Goal: Task Accomplishment & Management: Use online tool/utility

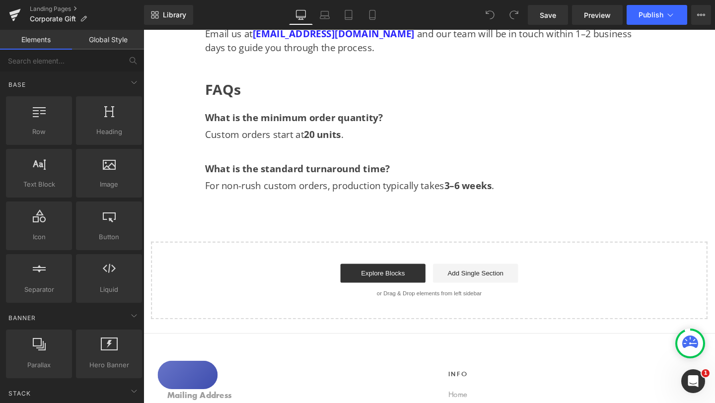
scroll to position [1086, 0]
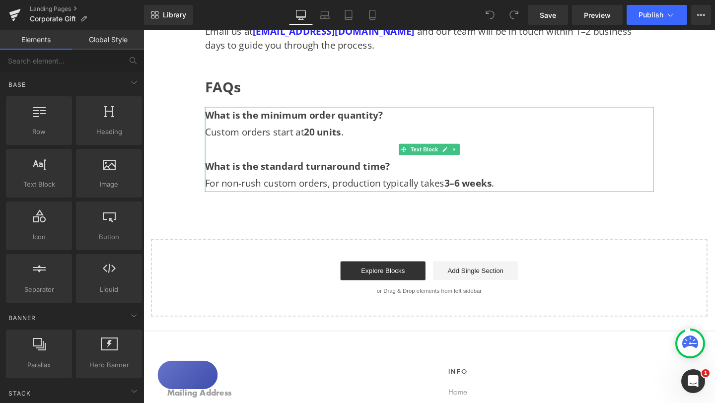
click at [522, 191] on p "What is the standard turnaround time? For non-rush custom orders, production ty…" at bounding box center [444, 182] width 472 height 36
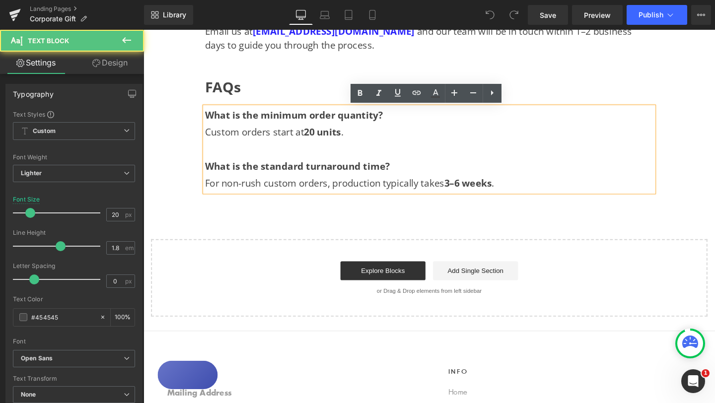
click at [527, 191] on p "What is the standard turnaround time? For non-rush custom orders, production ty…" at bounding box center [444, 182] width 472 height 36
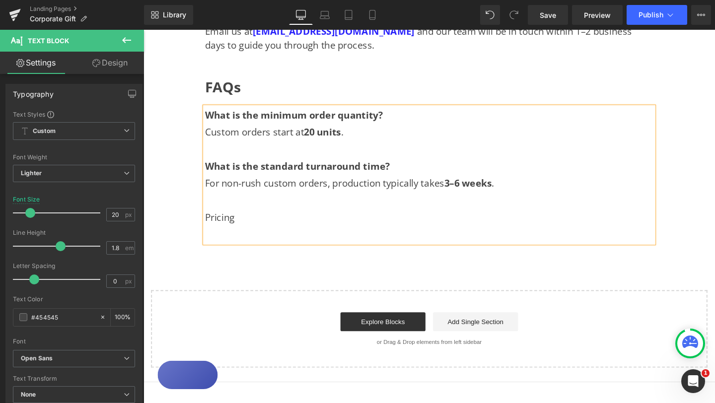
click at [229, 249] on p at bounding box center [444, 245] width 472 height 18
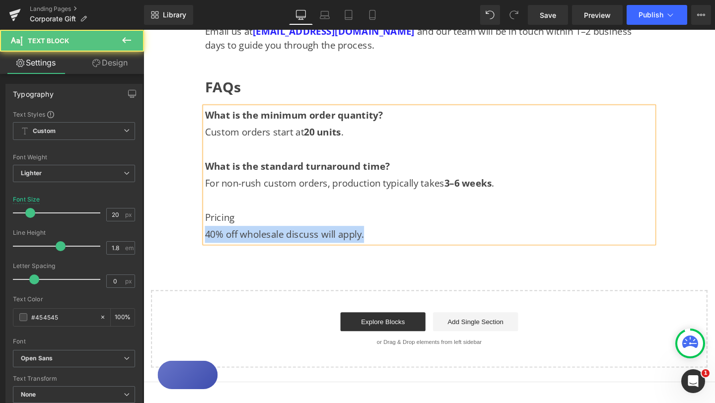
drag, startPoint x: 383, startPoint y: 249, endPoint x: 177, endPoint y: 247, distance: 205.7
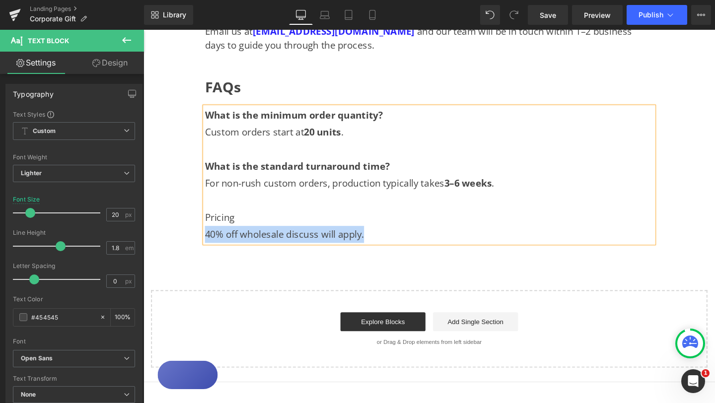
copy p "40% off wholesale discuss will apply."
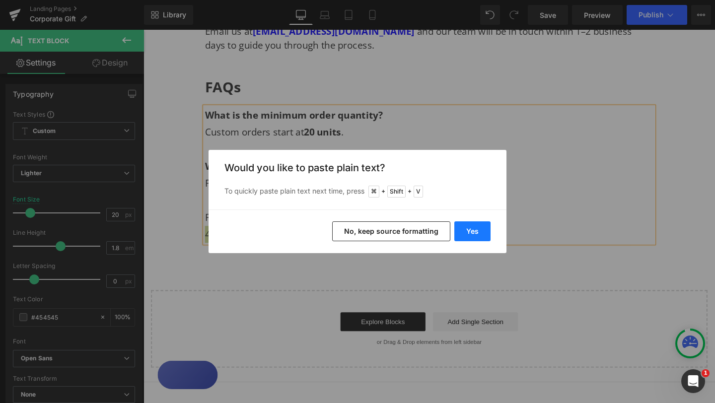
click at [474, 232] on button "Yes" at bounding box center [473, 232] width 36 height 20
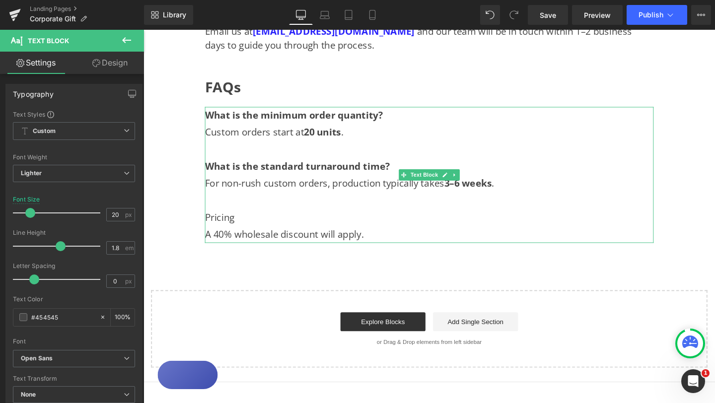
click at [410, 243] on p "A 40% wholesale discount will apply." at bounding box center [444, 245] width 472 height 18
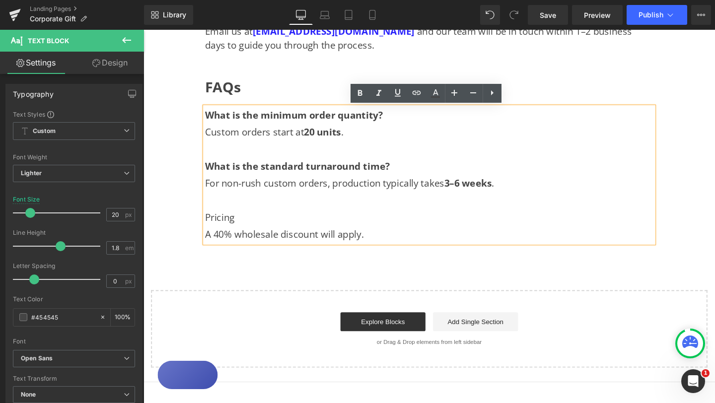
click at [230, 209] on p at bounding box center [444, 209] width 472 height 18
drag, startPoint x: 247, startPoint y: 227, endPoint x: 205, endPoint y: 227, distance: 41.7
click at [208, 227] on div "What is the minimum order quantity? Custom orders start at 20 units . What is t…" at bounding box center [444, 182] width 472 height 143
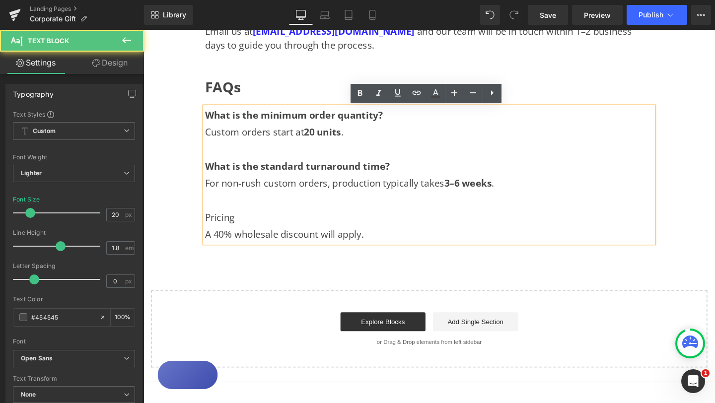
click at [398, 247] on p "A 40% wholesale discount will apply." at bounding box center [444, 245] width 472 height 18
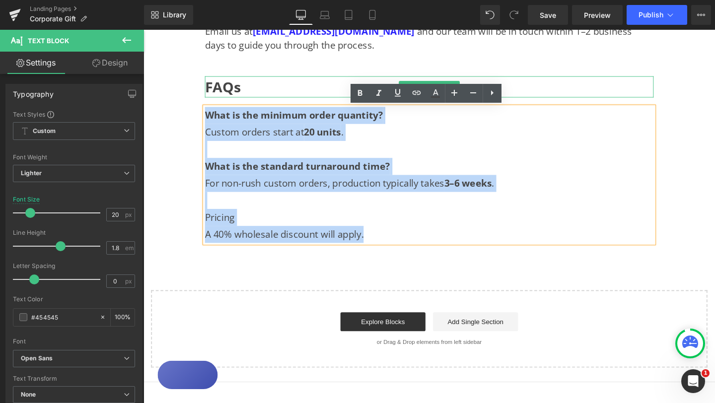
drag, startPoint x: 397, startPoint y: 247, endPoint x: 212, endPoint y: 95, distance: 239.7
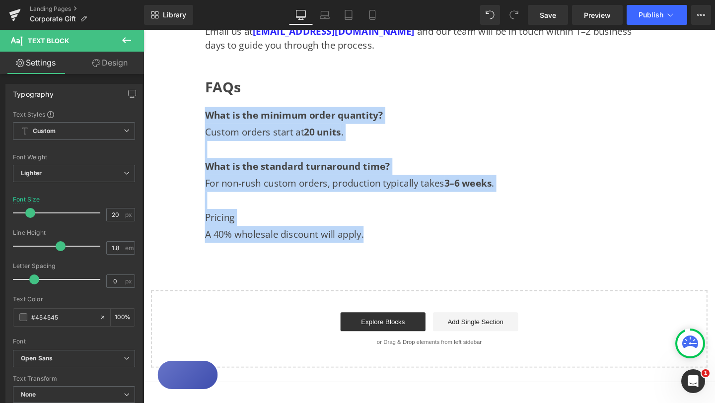
copy div "What is the minimum order quantity? Custom orders start at 20 units . What is t…"
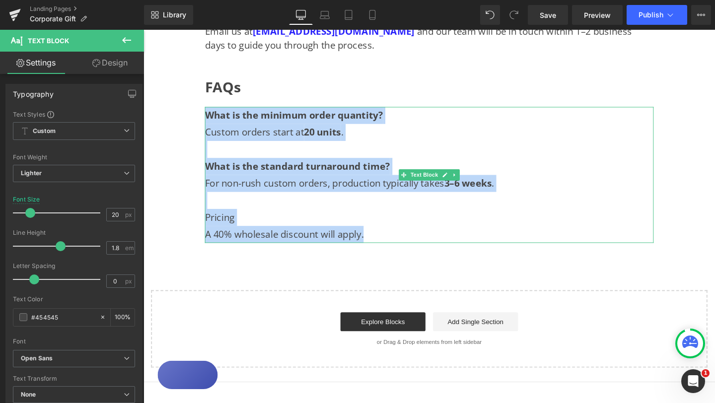
click at [369, 249] on p "A 40% wholesale discount will apply." at bounding box center [444, 245] width 472 height 18
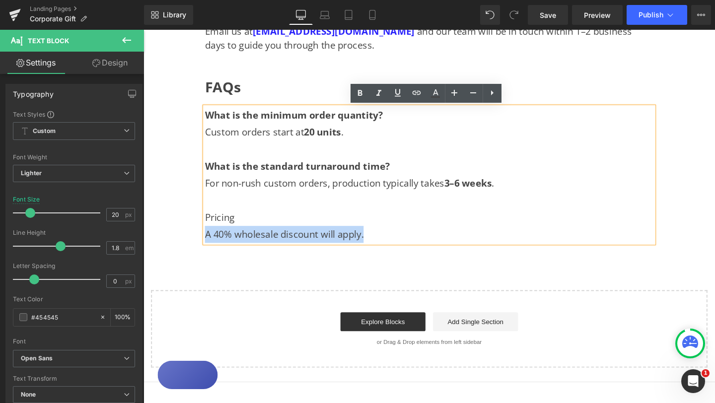
drag, startPoint x: 386, startPoint y: 246, endPoint x: 205, endPoint y: 247, distance: 181.4
copy p "A 40% wholesale discount will apply."
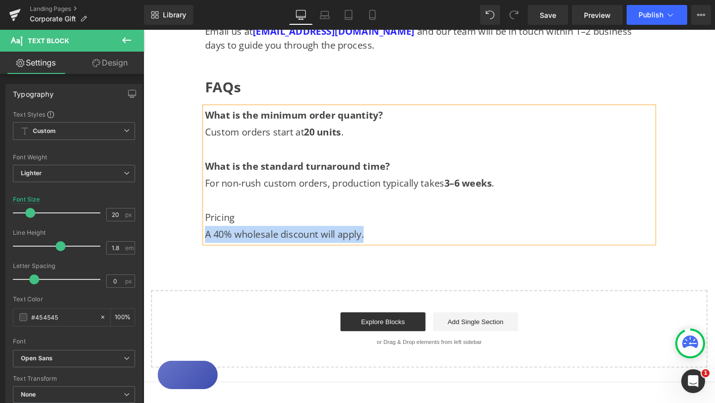
click at [388, 247] on p "A 40% wholesale discount will apply." at bounding box center [444, 245] width 472 height 18
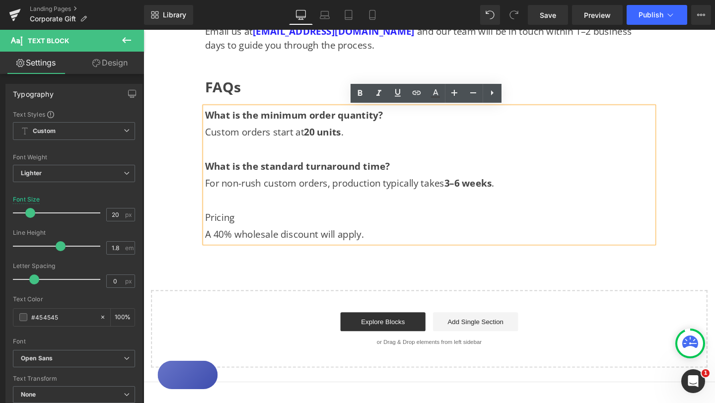
drag, startPoint x: 388, startPoint y: 247, endPoint x: 207, endPoint y: 245, distance: 180.9
click at [208, 245] on div "What is the minimum order quantity? Custom orders start at 20 units . What is t…" at bounding box center [444, 182] width 472 height 143
drag, startPoint x: 379, startPoint y: 250, endPoint x: 210, endPoint y: 248, distance: 169.4
click at [210, 248] on p "A 40% wholesale discount will apply." at bounding box center [444, 245] width 472 height 18
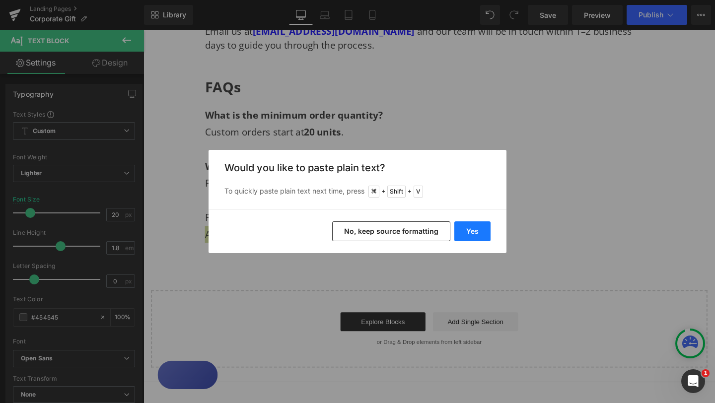
click at [486, 234] on button "Yes" at bounding box center [473, 232] width 36 height 20
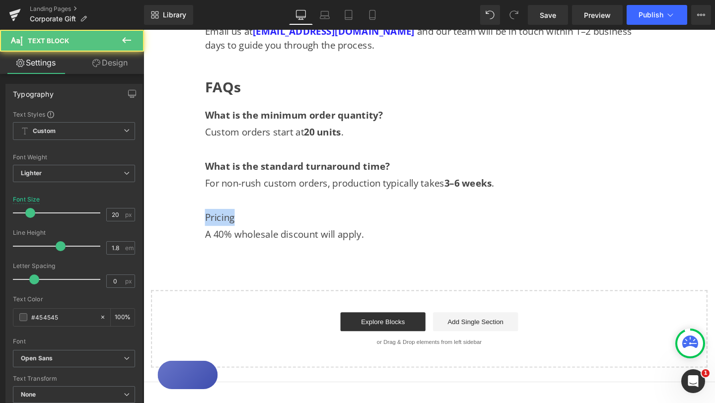
drag, startPoint x: 246, startPoint y: 231, endPoint x: 199, endPoint y: 230, distance: 46.7
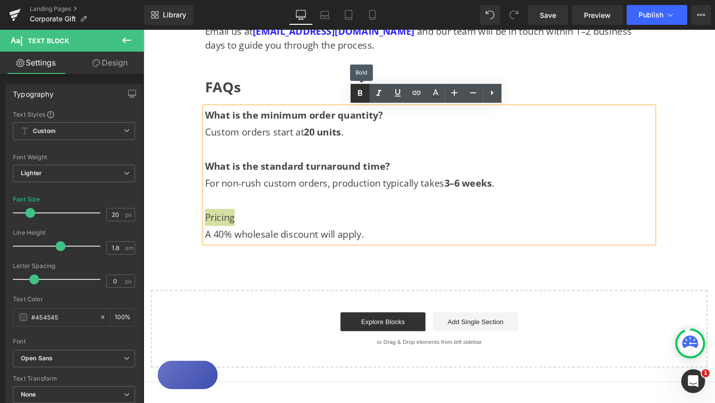
click at [360, 95] on icon at bounding box center [360, 93] width 4 height 6
click at [289, 211] on p at bounding box center [444, 209] width 472 height 18
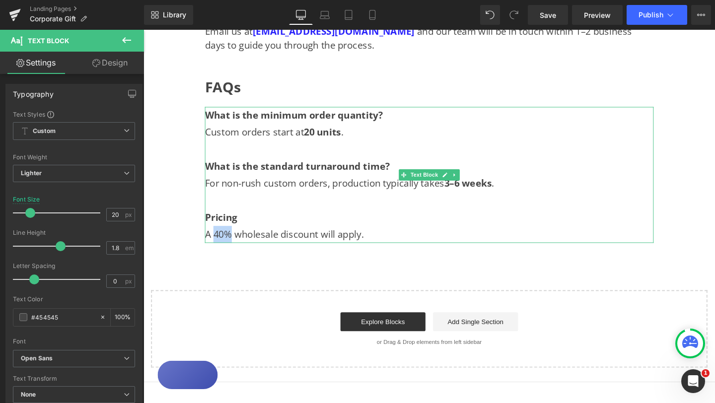
drag, startPoint x: 221, startPoint y: 245, endPoint x: 235, endPoint y: 245, distance: 13.9
click at [235, 245] on p "A 40% wholesale discount will apply." at bounding box center [444, 245] width 472 height 18
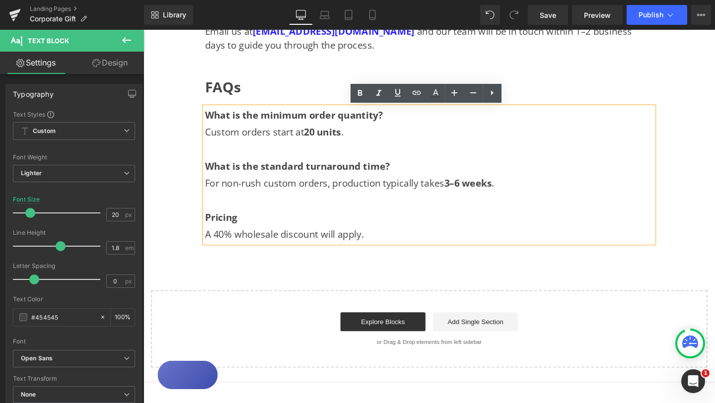
click at [383, 252] on p "A 40% wholesale discount will apply." at bounding box center [444, 245] width 472 height 18
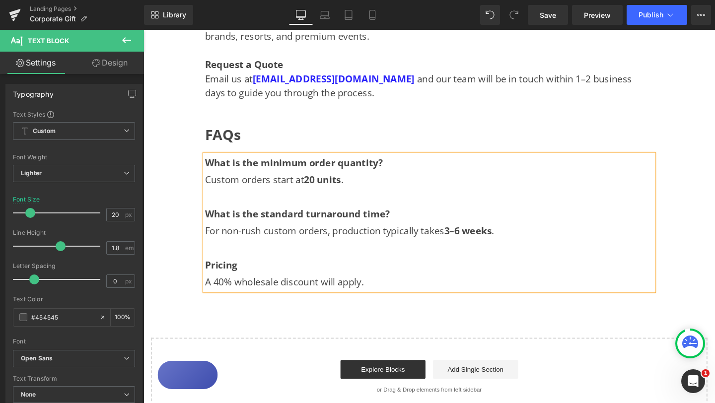
scroll to position [1038, 0]
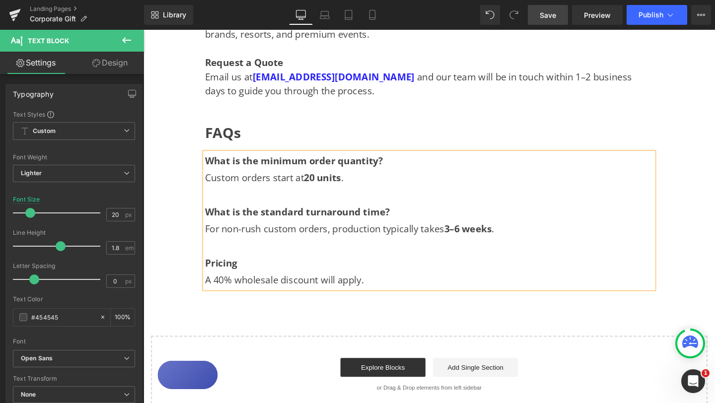
click at [549, 18] on span "Save" at bounding box center [548, 15] width 16 height 10
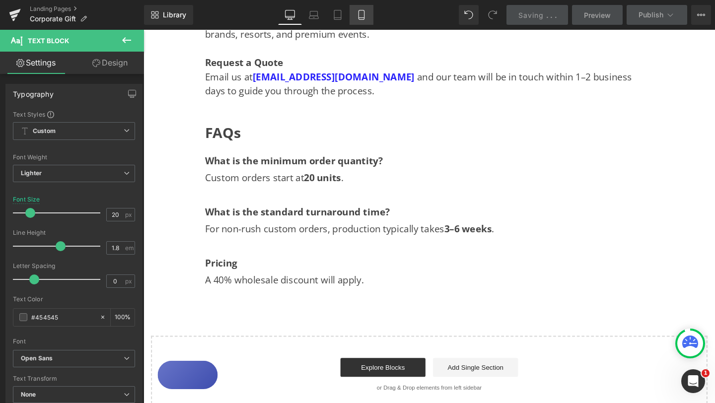
click at [365, 19] on icon at bounding box center [362, 15] width 10 height 10
type input "12.8"
type input "100"
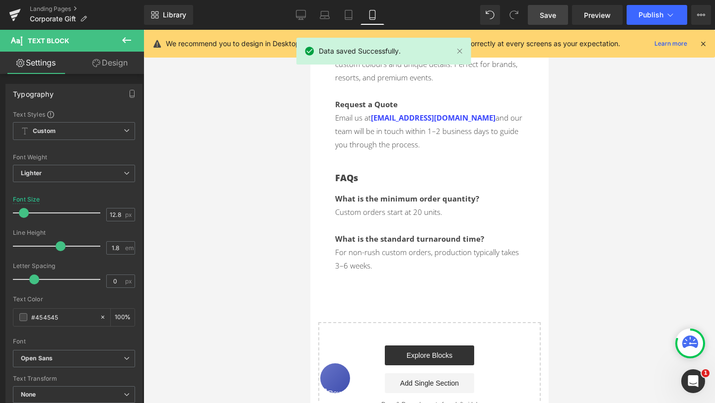
scroll to position [847, 0]
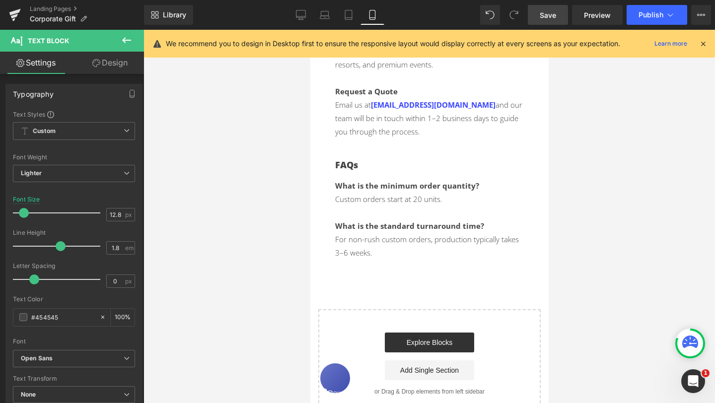
click at [125, 39] on icon at bounding box center [127, 40] width 12 height 12
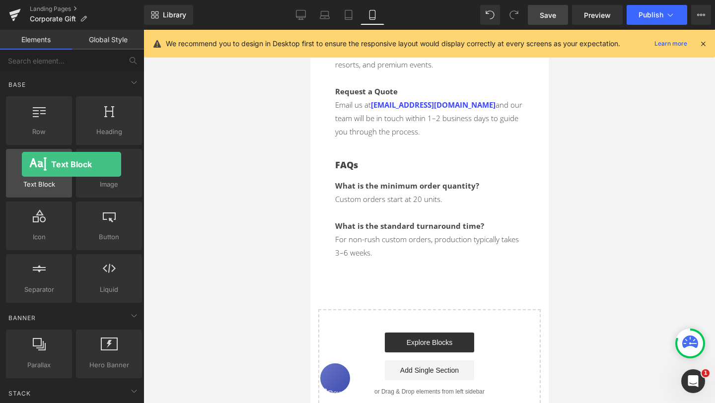
drag, startPoint x: 48, startPoint y: 186, endPoint x: 22, endPoint y: 164, distance: 34.2
click at [22, 164] on div "Text Block texts, paragraphs, contents, blocks" at bounding box center [39, 173] width 66 height 49
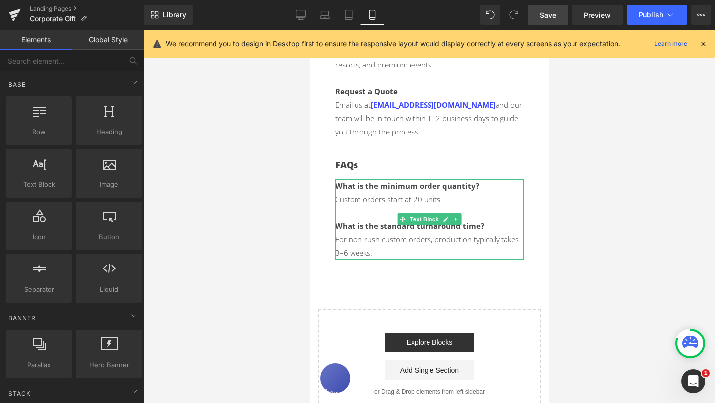
click at [385, 251] on p "For non-rush custom orders, production typically takes 3–6 weeks." at bounding box center [429, 246] width 189 height 27
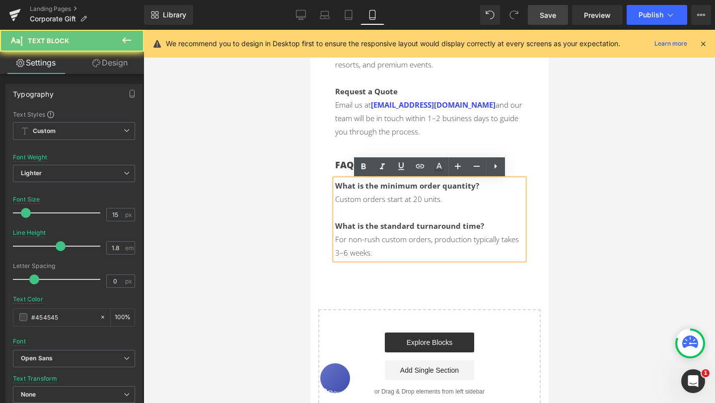
click at [378, 255] on p "For non-rush custom orders, production typically takes 3–6 weeks." at bounding box center [429, 246] width 189 height 27
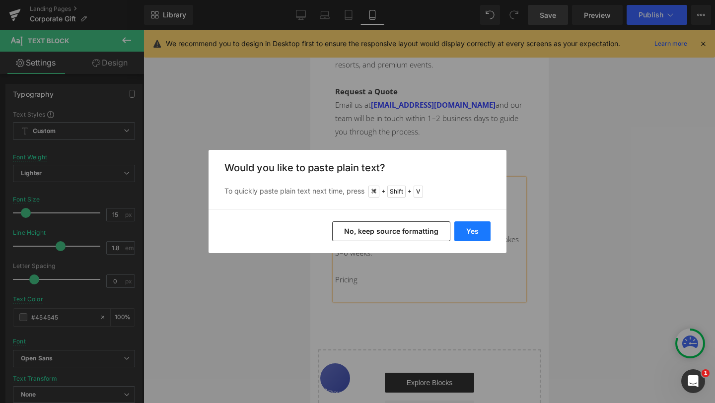
drag, startPoint x: 479, startPoint y: 232, endPoint x: 168, endPoint y: 202, distance: 312.5
click at [479, 232] on button "Yes" at bounding box center [473, 232] width 36 height 20
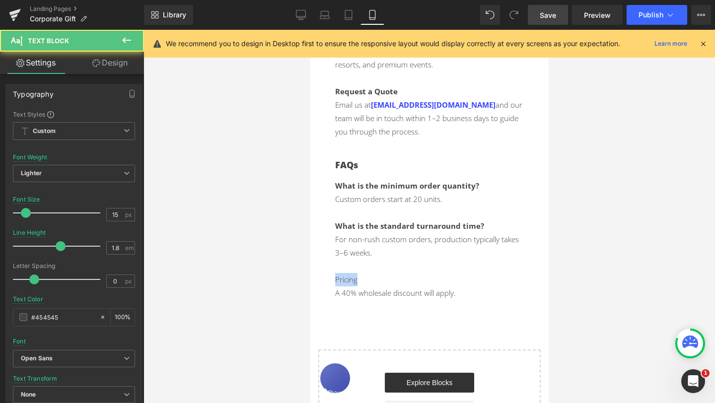
drag, startPoint x: 362, startPoint y: 282, endPoint x: 327, endPoint y: 282, distance: 34.3
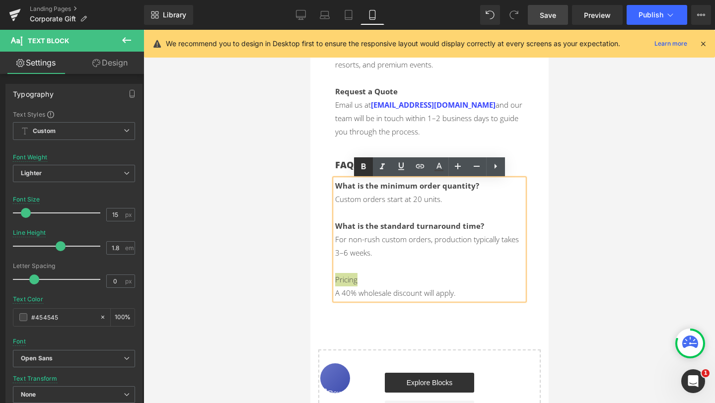
click at [365, 163] on icon at bounding box center [364, 167] width 12 height 12
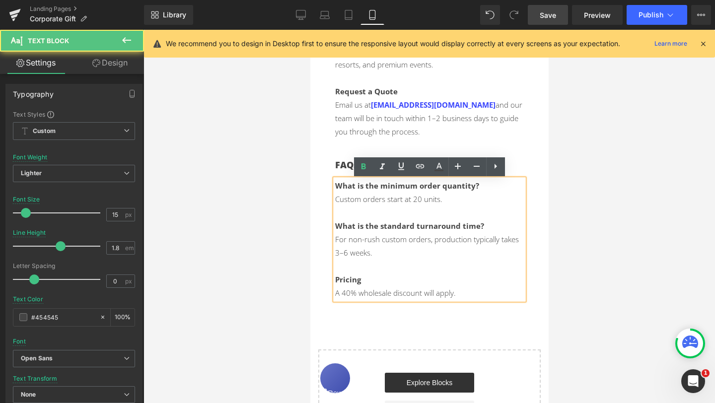
click at [463, 269] on p at bounding box center [429, 266] width 189 height 13
click at [475, 297] on p "A 40% wholesale discount will apply." at bounding box center [429, 293] width 189 height 13
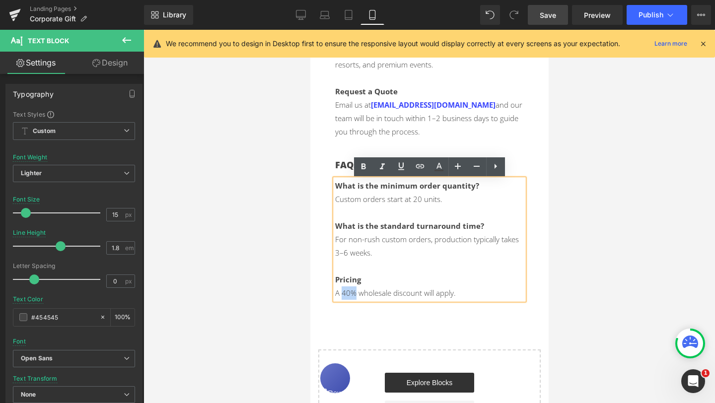
drag, startPoint x: 342, startPoint y: 295, endPoint x: 354, endPoint y: 295, distance: 11.9
click at [354, 295] on p "A 40% wholesale discount will apply." at bounding box center [429, 293] width 189 height 13
click at [441, 163] on icon at bounding box center [439, 167] width 12 height 12
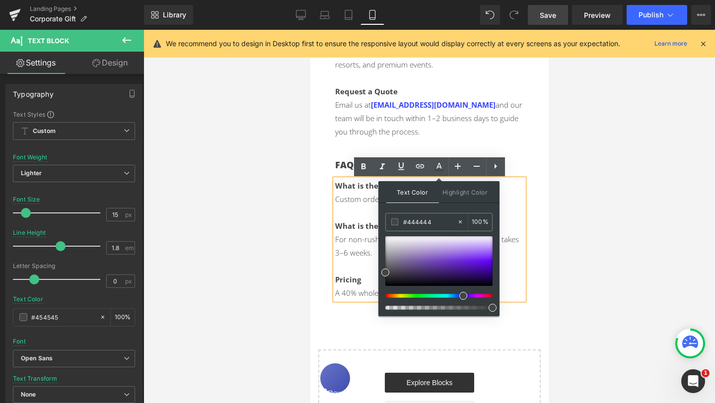
click at [460, 296] on div at bounding box center [435, 296] width 107 height 4
click at [456, 297] on div at bounding box center [435, 296] width 107 height 4
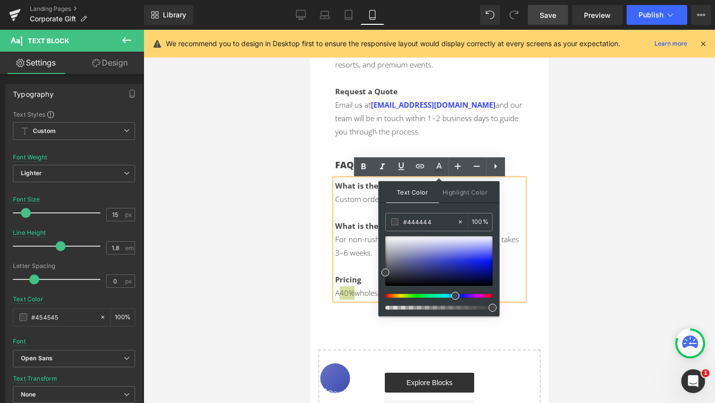
click at [452, 296] on div at bounding box center [435, 296] width 107 height 4
click at [458, 257] on div at bounding box center [439, 262] width 107 height 50
click at [445, 256] on div at bounding box center [439, 262] width 107 height 50
click at [448, 295] on div at bounding box center [435, 296] width 107 height 4
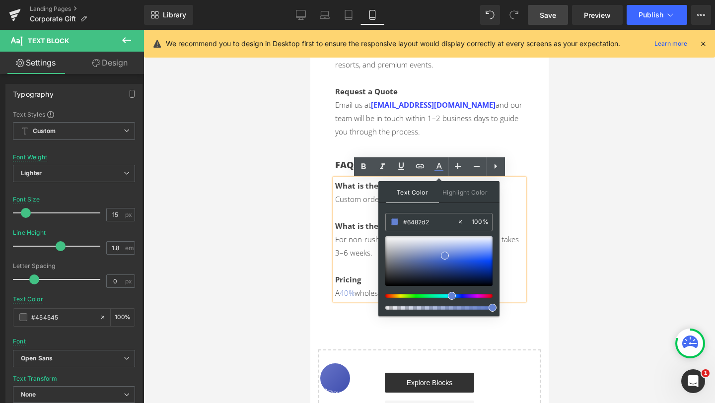
click at [448, 295] on span at bounding box center [452, 296] width 8 height 8
click at [457, 253] on div at bounding box center [439, 262] width 107 height 50
click at [460, 254] on span at bounding box center [457, 253] width 8 height 8
click at [454, 259] on div at bounding box center [439, 262] width 107 height 50
click at [448, 259] on div at bounding box center [439, 262] width 107 height 50
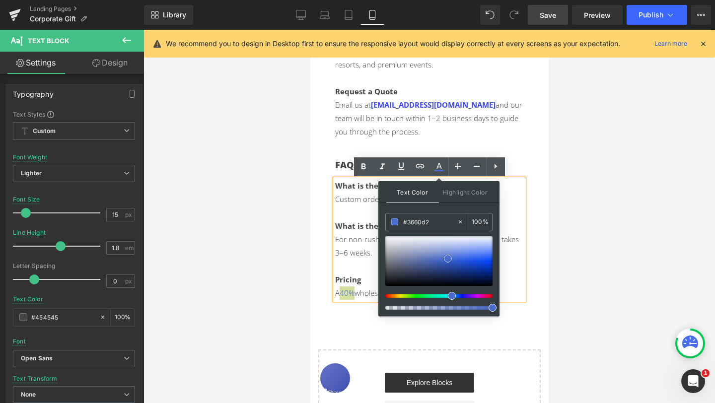
click at [454, 260] on div at bounding box center [439, 262] width 107 height 50
click at [550, 299] on div at bounding box center [430, 217] width 572 height 374
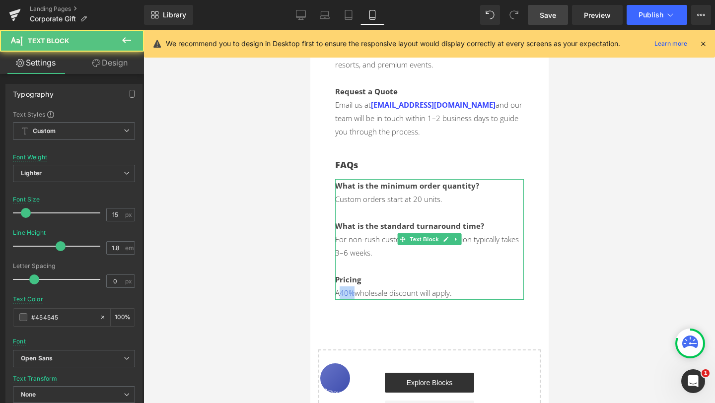
drag, startPoint x: 356, startPoint y: 295, endPoint x: 341, endPoint y: 295, distance: 14.4
click at [341, 295] on p "A 40% wholesale discount will apply." at bounding box center [429, 293] width 189 height 13
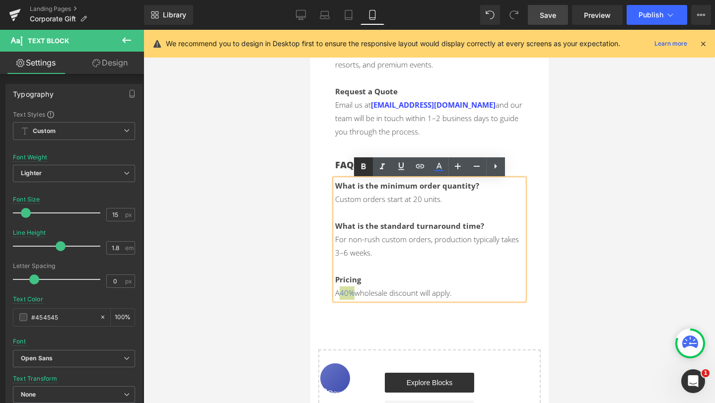
click at [364, 163] on icon at bounding box center [364, 167] width 12 height 12
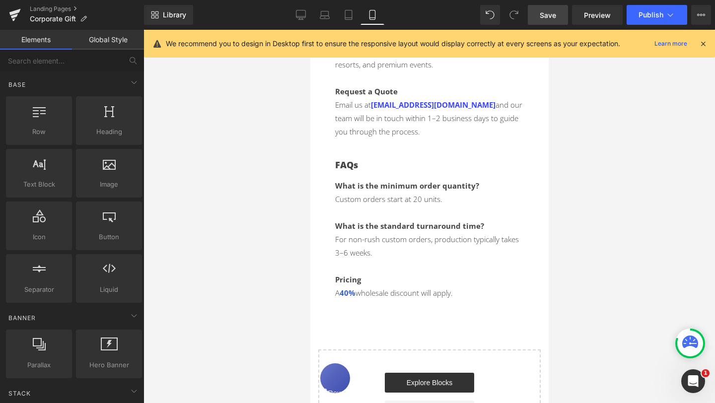
click at [556, 13] on span "Save" at bounding box center [548, 15] width 16 height 10
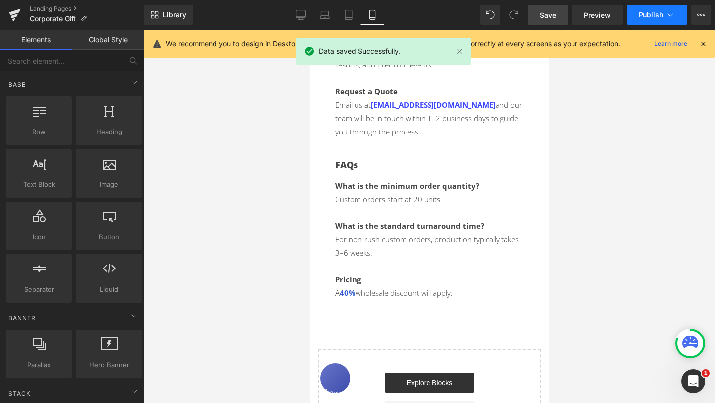
click at [658, 9] on button "Publish" at bounding box center [657, 15] width 61 height 20
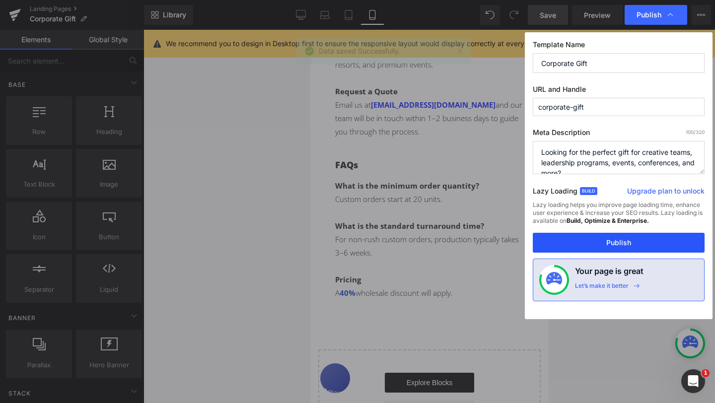
click at [599, 241] on button "Publish" at bounding box center [619, 243] width 172 height 20
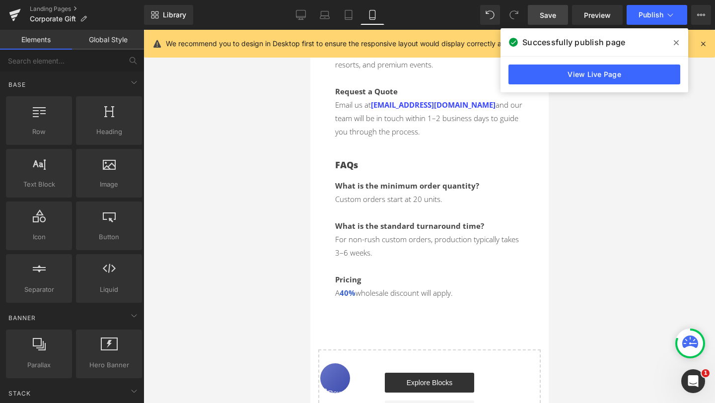
click at [675, 41] on icon at bounding box center [676, 42] width 5 height 5
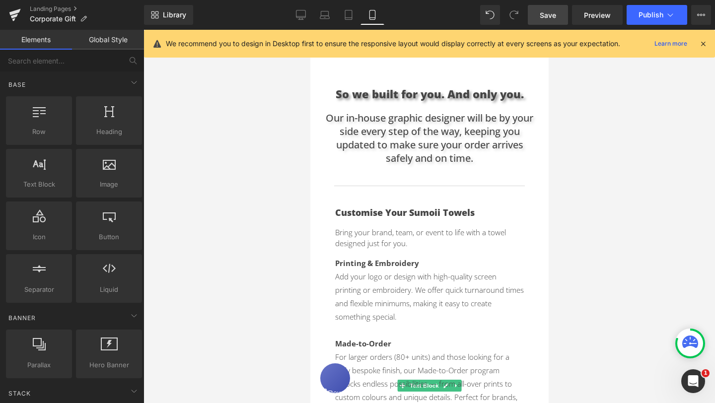
scroll to position [376, 0]
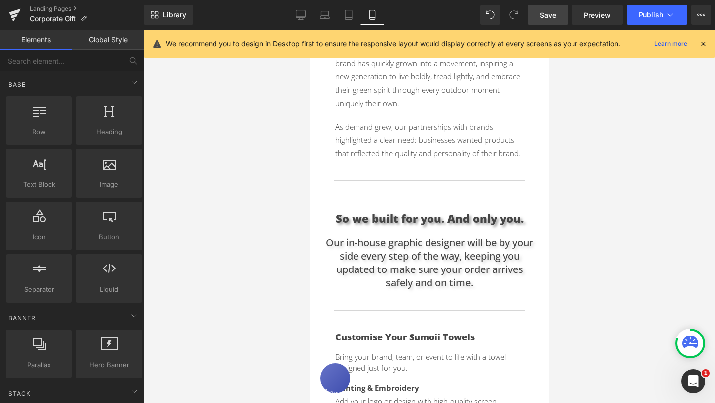
click at [703, 43] on icon at bounding box center [703, 43] width 9 height 9
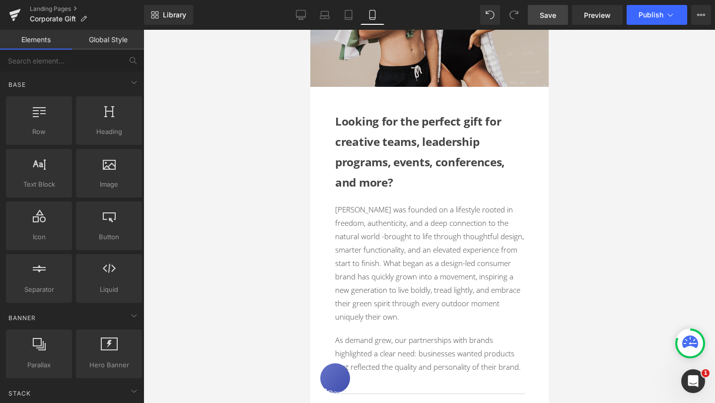
scroll to position [0, 0]
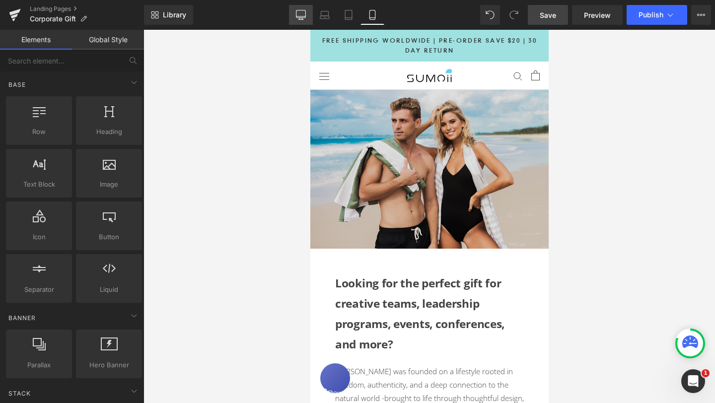
click at [304, 15] on icon at bounding box center [301, 15] width 10 height 10
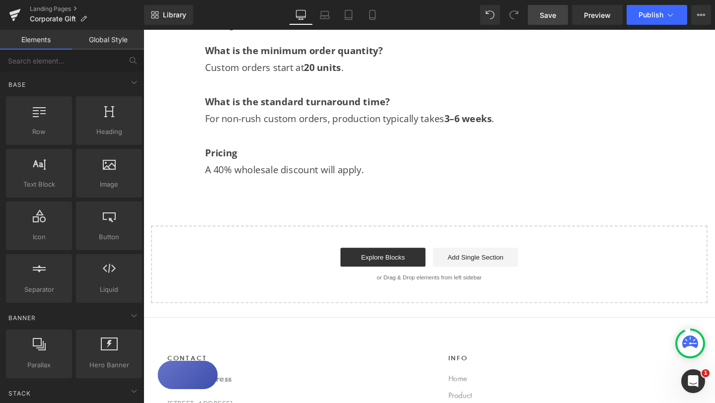
scroll to position [1149, 0]
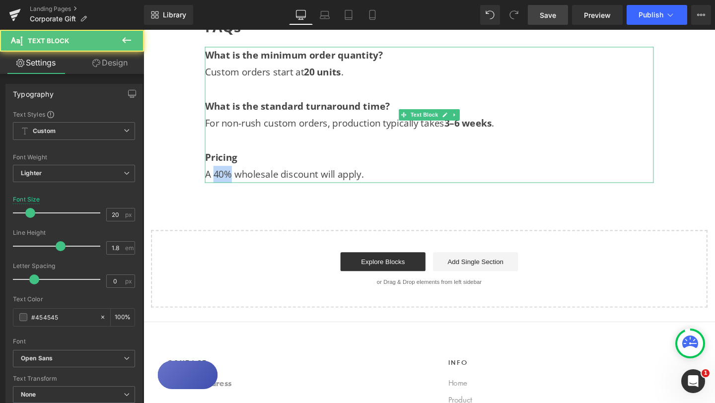
drag, startPoint x: 220, startPoint y: 182, endPoint x: 236, endPoint y: 182, distance: 15.9
click at [236, 182] on p "A 40% wholesale discount will apply." at bounding box center [444, 182] width 472 height 18
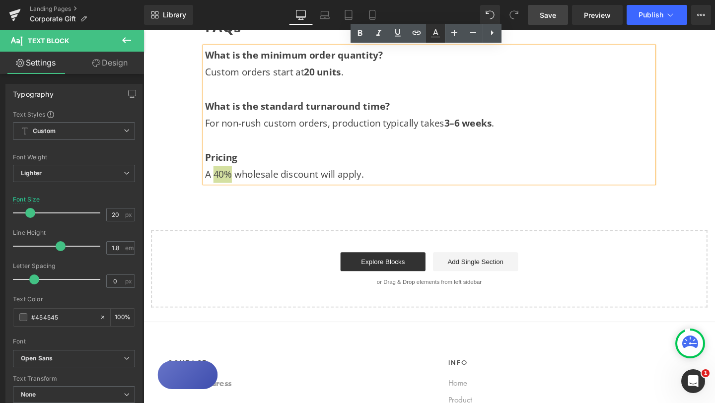
click at [440, 38] on icon at bounding box center [436, 33] width 12 height 12
type input "#454545"
type input "100"
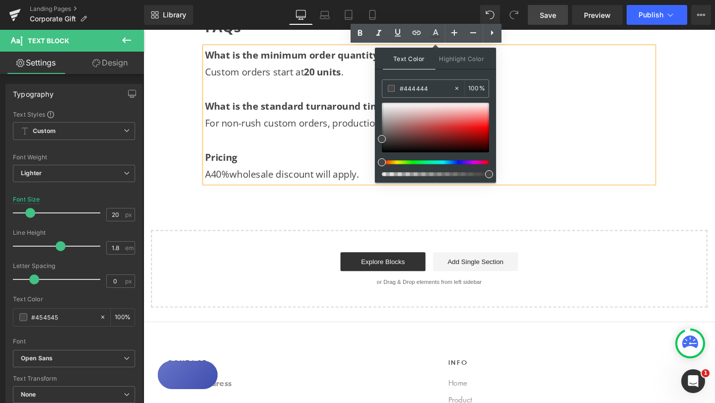
click at [454, 160] on div at bounding box center [431, 162] width 107 height 4
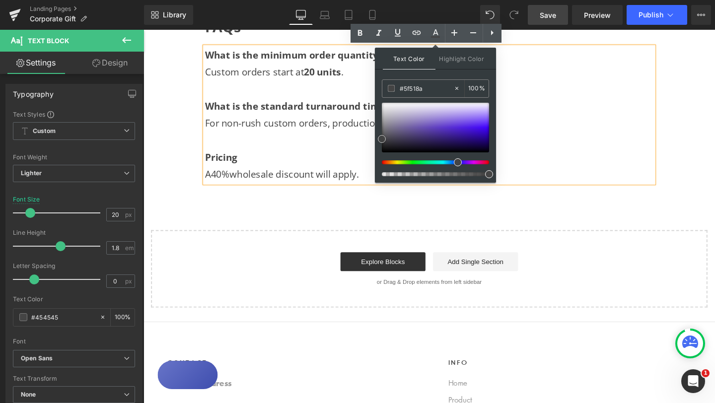
click at [409, 131] on div at bounding box center [435, 128] width 107 height 50
click at [451, 163] on div at bounding box center [431, 162] width 107 height 4
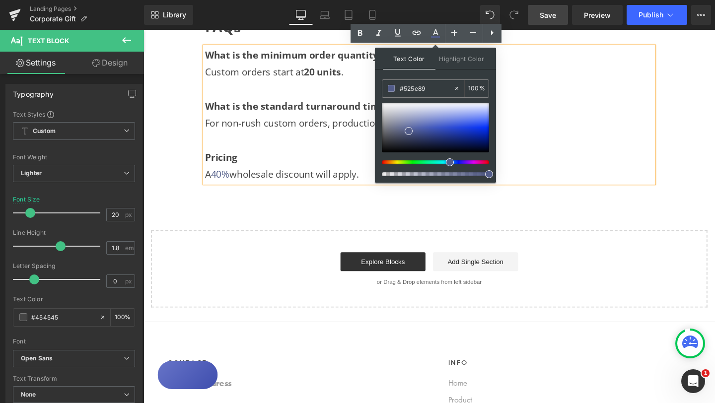
drag, startPoint x: 451, startPoint y: 163, endPoint x: 442, endPoint y: 162, distance: 8.5
click at [442, 162] on div at bounding box center [431, 162] width 107 height 4
click at [438, 125] on div at bounding box center [435, 128] width 107 height 50
type input "#4e6dde"
click at [456, 123] on div at bounding box center [435, 128] width 107 height 50
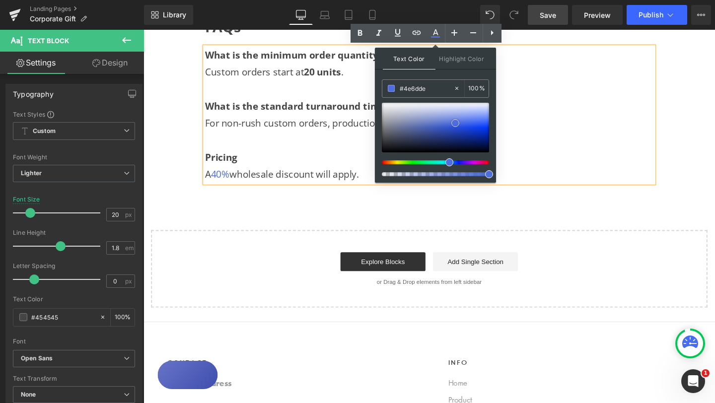
click at [456, 123] on link at bounding box center [456, 123] width 0 height 0
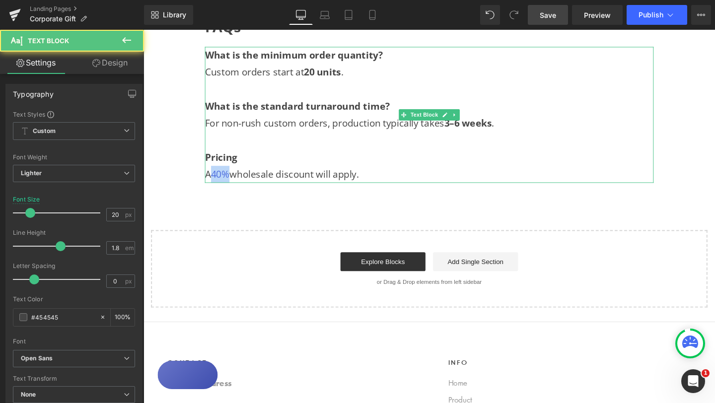
click at [234, 182] on span "40%" at bounding box center [224, 181] width 19 height 13
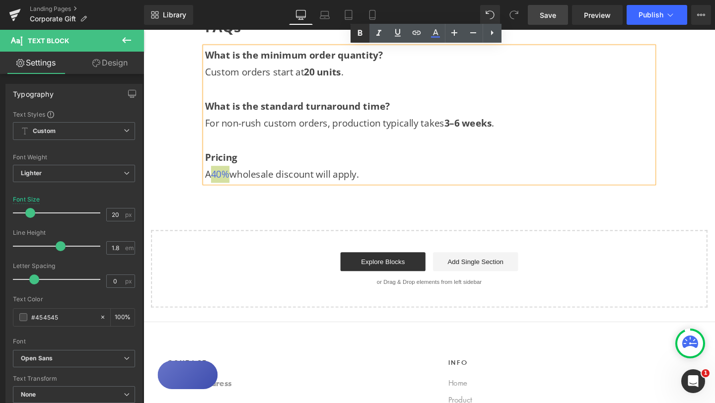
click at [357, 31] on icon at bounding box center [360, 33] width 12 height 12
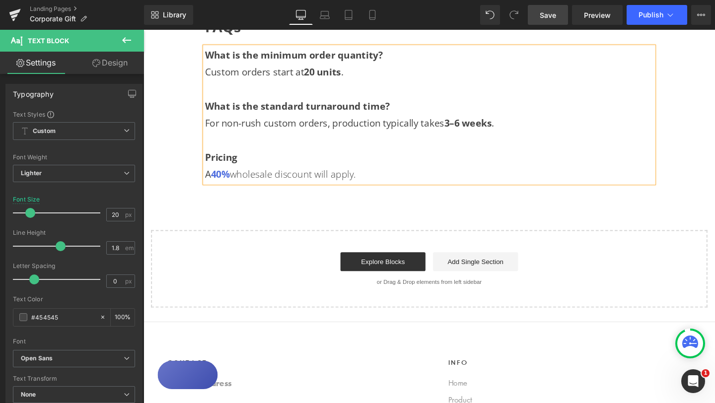
click at [554, 12] on span "Save" at bounding box center [548, 15] width 16 height 10
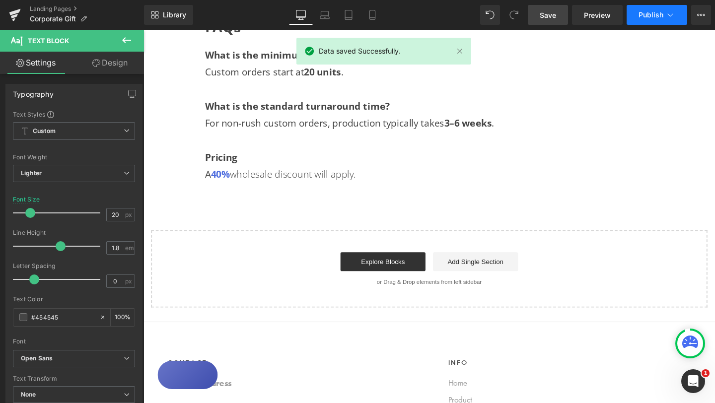
click at [662, 18] on span "Publish" at bounding box center [651, 15] width 25 height 8
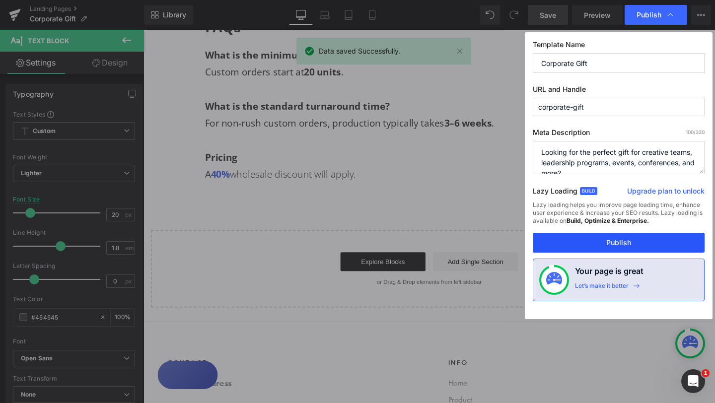
click at [612, 239] on button "Publish" at bounding box center [619, 243] width 172 height 20
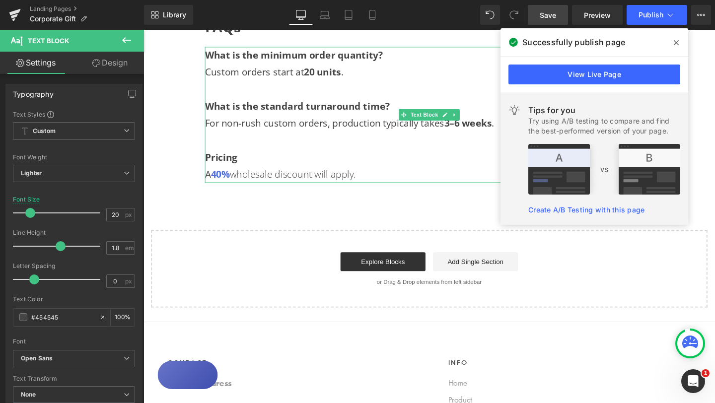
click at [362, 130] on p "What is the standard turnaround time? For non-rush custom orders, production ty…" at bounding box center [444, 119] width 472 height 36
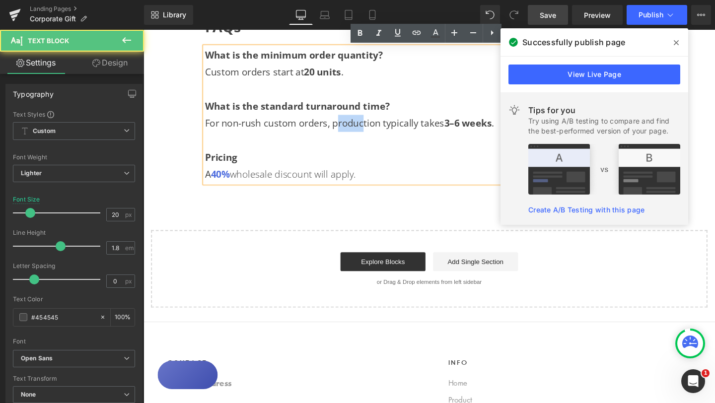
drag, startPoint x: 350, startPoint y: 131, endPoint x: 376, endPoint y: 131, distance: 25.3
click at [375, 131] on p "What is the standard turnaround time? For non-rush custom orders, production ty…" at bounding box center [444, 119] width 472 height 36
drag, startPoint x: 289, startPoint y: 183, endPoint x: 334, endPoint y: 183, distance: 44.7
click at [333, 183] on p "A 40% wholesale discount will apply." at bounding box center [444, 182] width 472 height 18
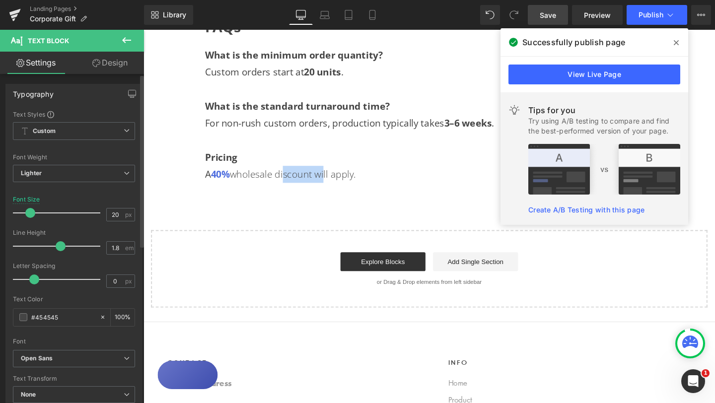
scroll to position [31, 0]
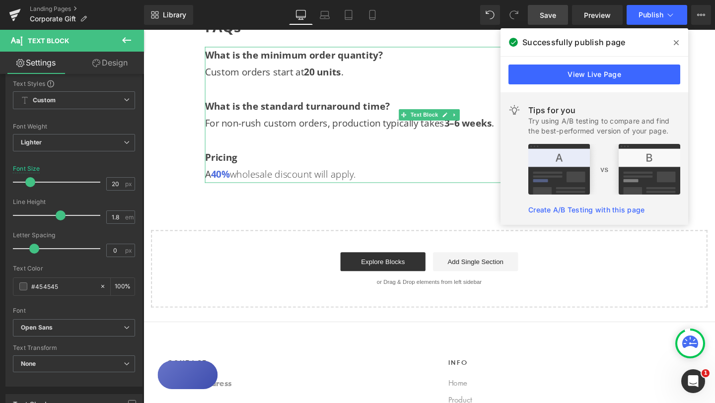
click at [320, 129] on p "What is the standard turnaround time? For non-rush custom orders, production ty…" at bounding box center [444, 119] width 472 height 36
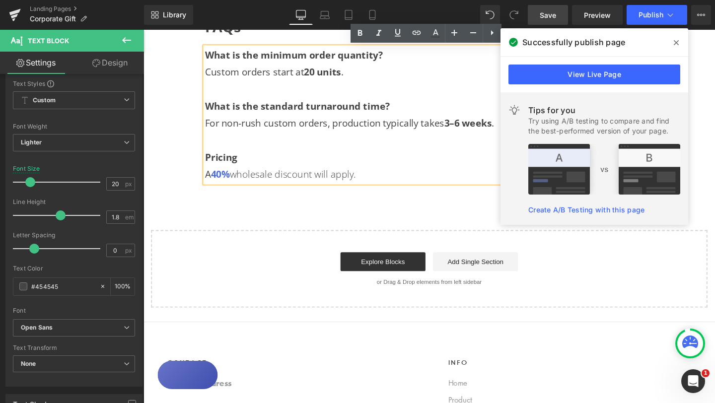
click at [325, 184] on p "A 40% wholesale discount will apply." at bounding box center [444, 182] width 472 height 18
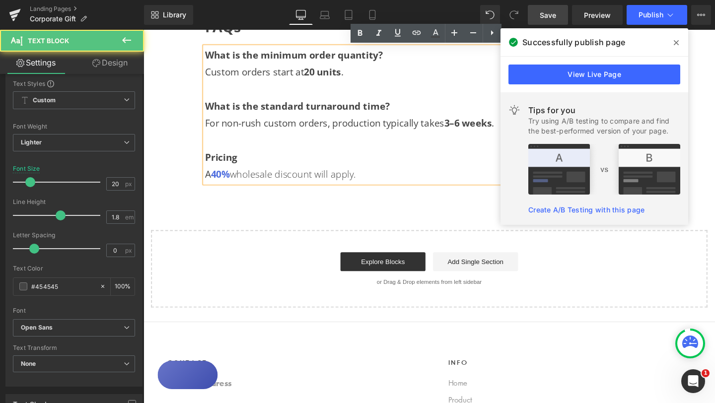
click at [312, 183] on p "A 40% wholesale discount will apply." at bounding box center [444, 182] width 472 height 18
click at [341, 180] on p "A 40% wholesale discount will apply." at bounding box center [444, 182] width 472 height 18
click at [322, 128] on p "What is the standard turnaround time? For non-rush custom orders, production ty…" at bounding box center [444, 119] width 472 height 36
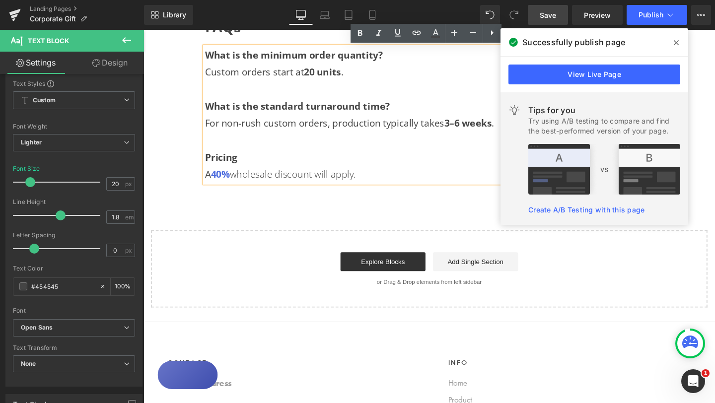
click at [309, 183] on p "A 40% wholesale discount will apply." at bounding box center [444, 182] width 472 height 18
click at [372, 127] on p "What is the standard turnaround time? For non-rush custom orders, production ty…" at bounding box center [444, 119] width 472 height 36
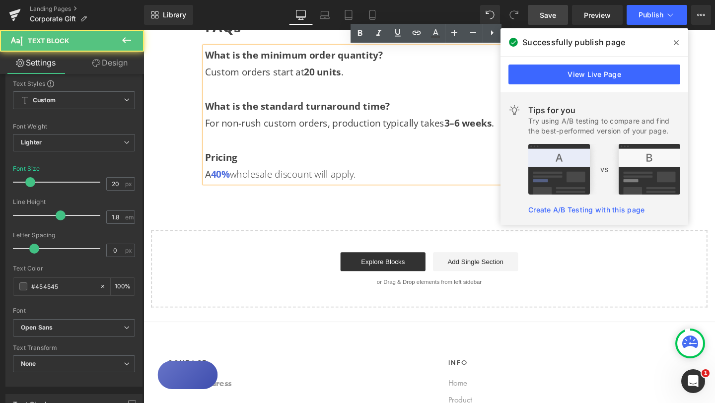
click at [323, 184] on p "A 40% wholesale discount will apply." at bounding box center [444, 182] width 472 height 18
drag, startPoint x: 372, startPoint y: 183, endPoint x: 327, endPoint y: 183, distance: 44.7
click at [327, 183] on p "A 40% wholesale discount will apply." at bounding box center [444, 182] width 472 height 18
drag, startPoint x: 318, startPoint y: 128, endPoint x: 357, endPoint y: 128, distance: 38.8
click at [357, 128] on p "What is the standard turnaround time? For non-rush custom orders, production ty…" at bounding box center [444, 119] width 472 height 36
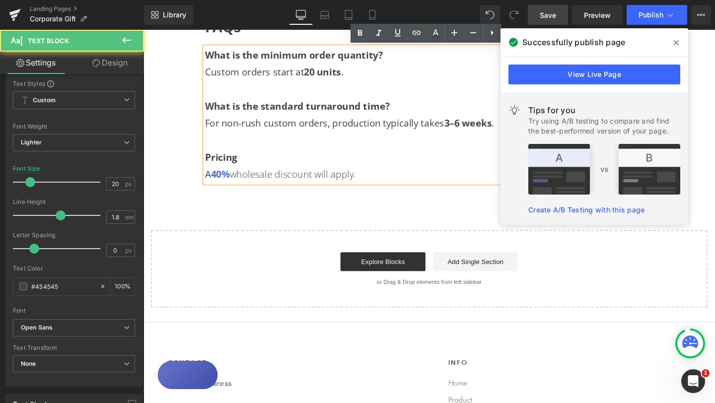
click at [377, 165] on p "Pricing" at bounding box center [444, 164] width 472 height 18
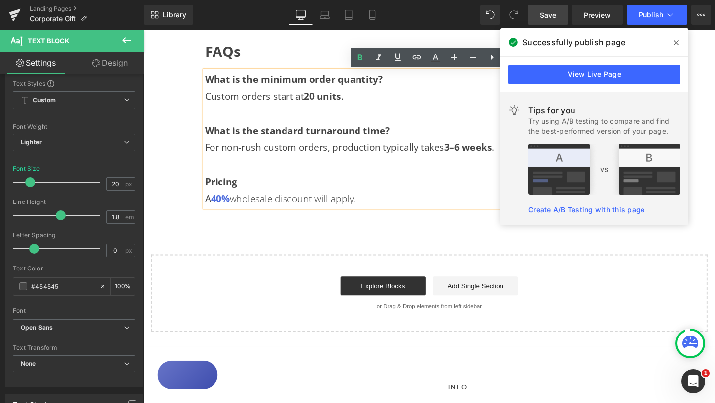
scroll to position [1105, 0]
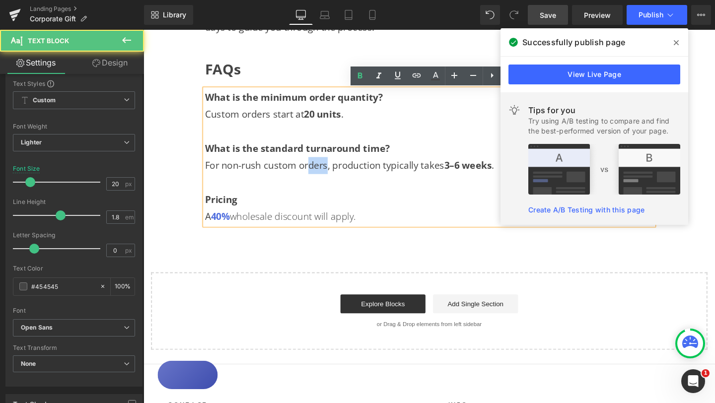
drag, startPoint x: 320, startPoint y: 170, endPoint x: 339, endPoint y: 173, distance: 19.1
click at [339, 173] on p "What is the standard turnaround time? For non-rush custom orders, production ty…" at bounding box center [444, 164] width 472 height 36
drag, startPoint x: 304, startPoint y: 236, endPoint x: 330, endPoint y: 236, distance: 26.3
click at [330, 236] on p "A 40% wholesale discount will apply." at bounding box center [444, 227] width 472 height 18
click at [398, 230] on p "A 40% wholesale discount will apply." at bounding box center [444, 227] width 472 height 18
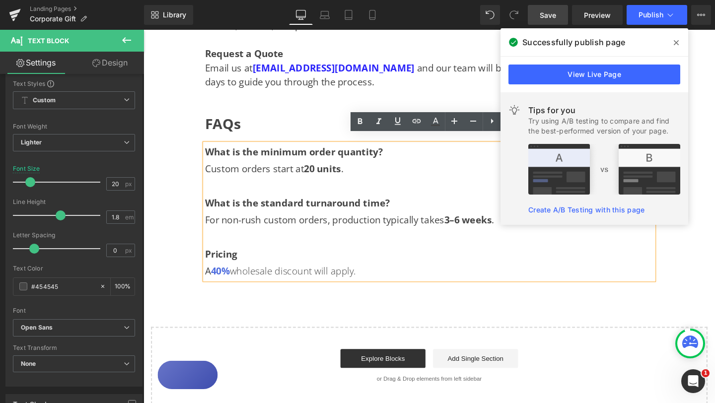
scroll to position [1046, 0]
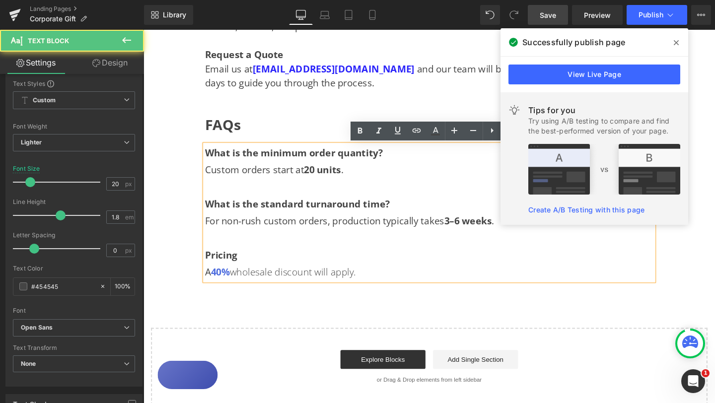
drag, startPoint x: 240, startPoint y: 285, endPoint x: 373, endPoint y: 285, distance: 133.2
click at [373, 285] on p "A 40% wholesale discount will apply." at bounding box center [444, 285] width 472 height 18
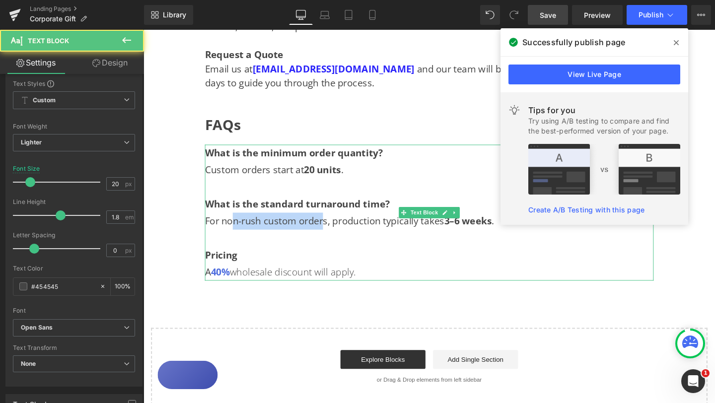
drag, startPoint x: 237, startPoint y: 232, endPoint x: 332, endPoint y: 237, distance: 95.0
click at [332, 237] on p "What is the standard turnaround time? For non-rush custom orders, production ty…" at bounding box center [444, 222] width 472 height 36
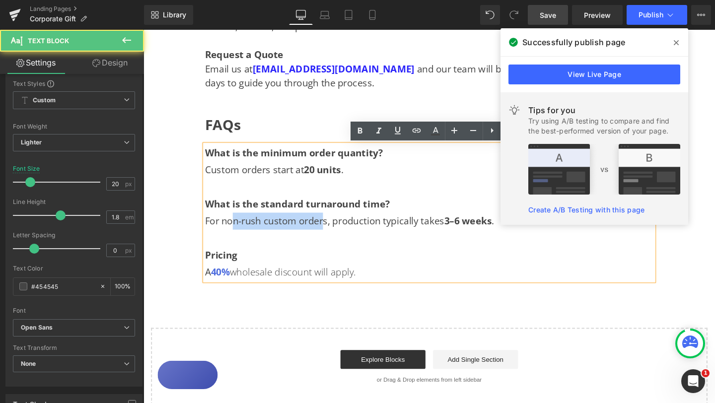
drag, startPoint x: 240, startPoint y: 285, endPoint x: 372, endPoint y: 289, distance: 131.2
click at [372, 289] on p "A 40% wholesale discount will apply." at bounding box center [444, 285] width 472 height 18
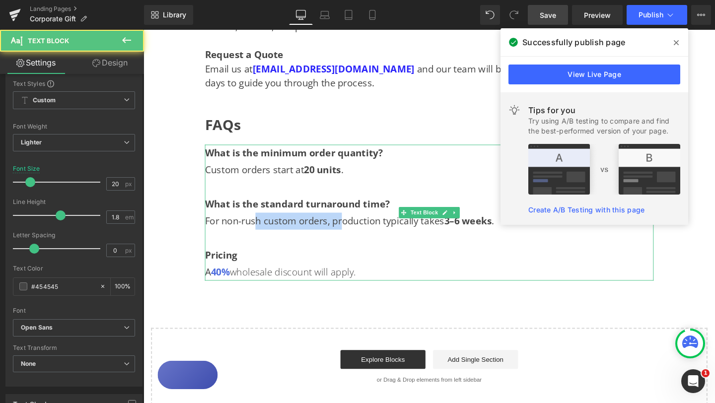
drag, startPoint x: 264, startPoint y: 229, endPoint x: 356, endPoint y: 227, distance: 92.5
click at [356, 227] on p "What is the standard turnaround time? For non-rush custom orders, production ty…" at bounding box center [444, 222] width 472 height 36
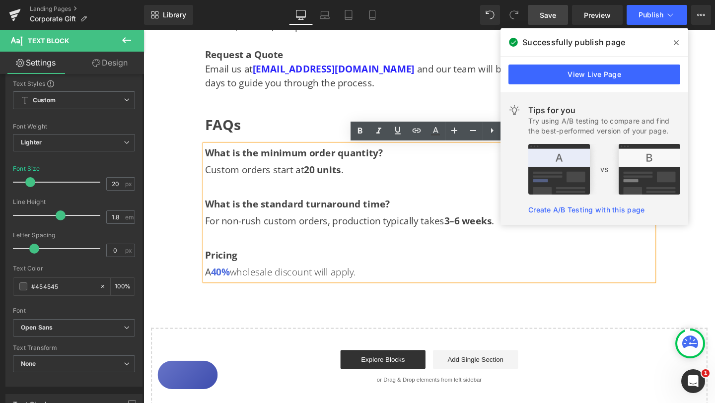
click at [401, 279] on p "A 40% wholesale discount will apply." at bounding box center [444, 285] width 472 height 18
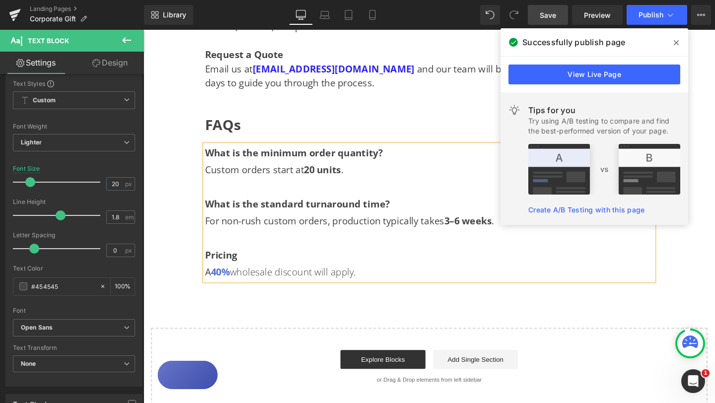
click at [549, 18] on span "Save" at bounding box center [548, 15] width 16 height 10
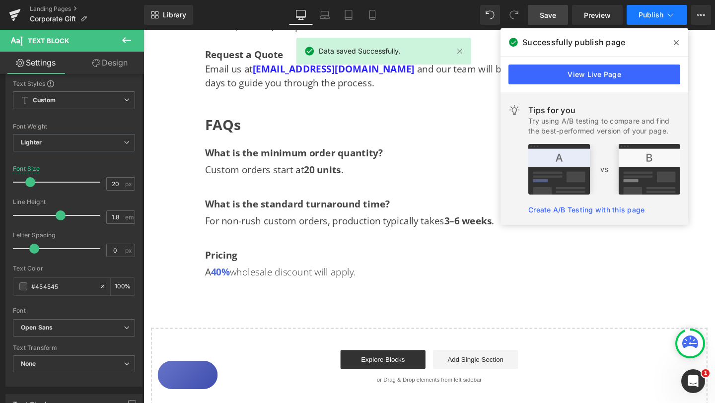
click at [663, 13] on span "Publish" at bounding box center [651, 15] width 25 height 8
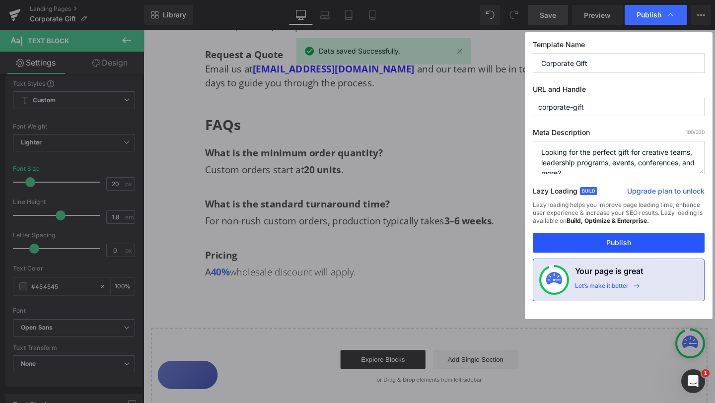
click at [614, 239] on button "Publish" at bounding box center [619, 243] width 172 height 20
